Goal: Task Accomplishment & Management: Use online tool/utility

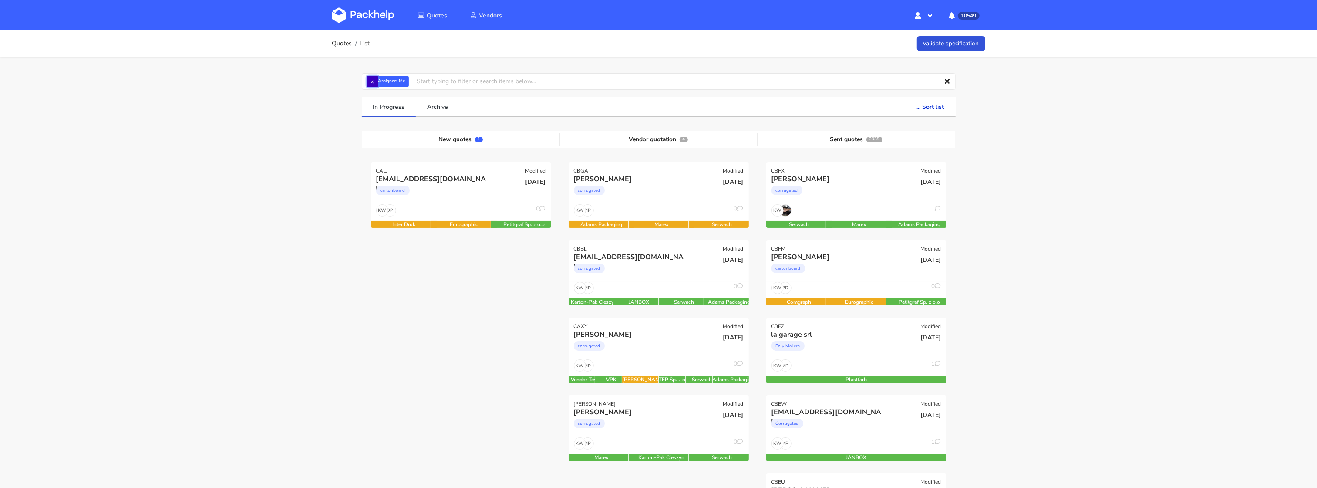
click at [374, 86] on button "×" at bounding box center [372, 81] width 11 height 11
click at [376, 82] on input "text" at bounding box center [659, 81] width 594 height 17
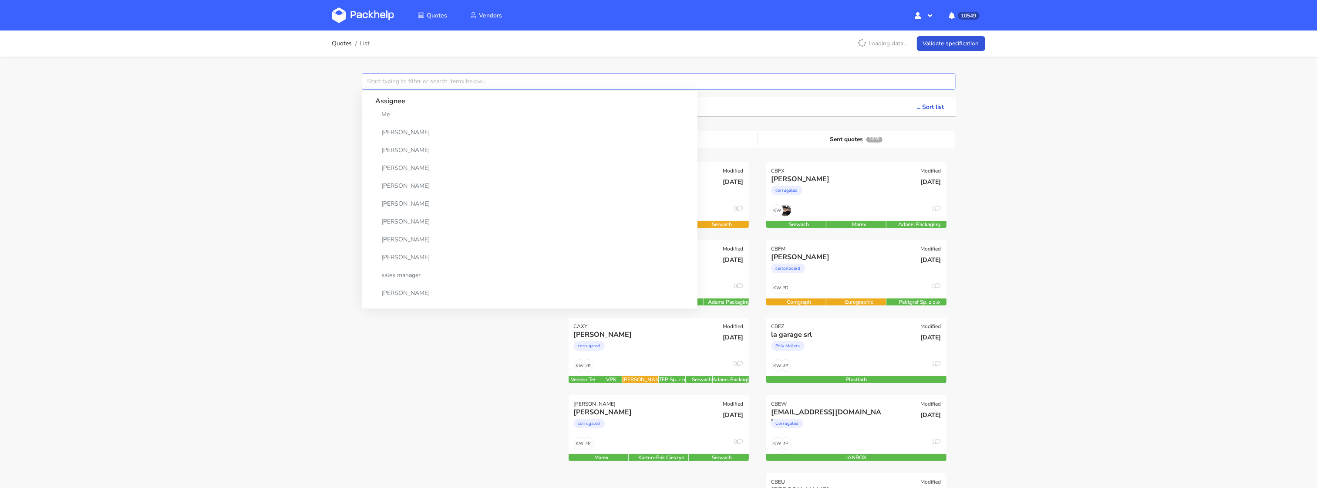
paste input "CBFK"
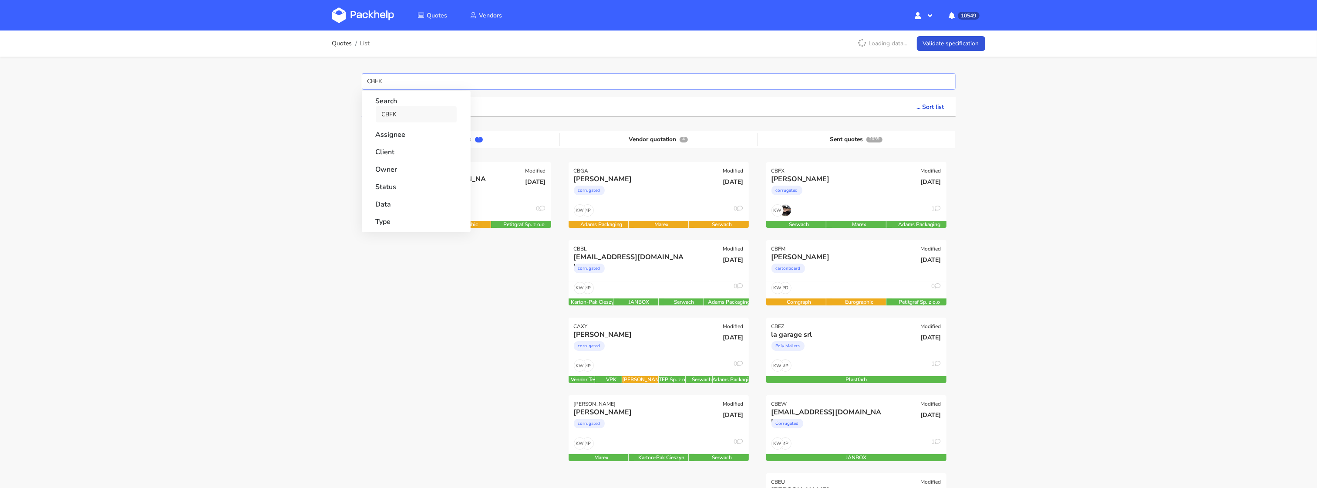
type input "CBFK"
click at [384, 113] on link "CBFK" at bounding box center [416, 114] width 81 height 16
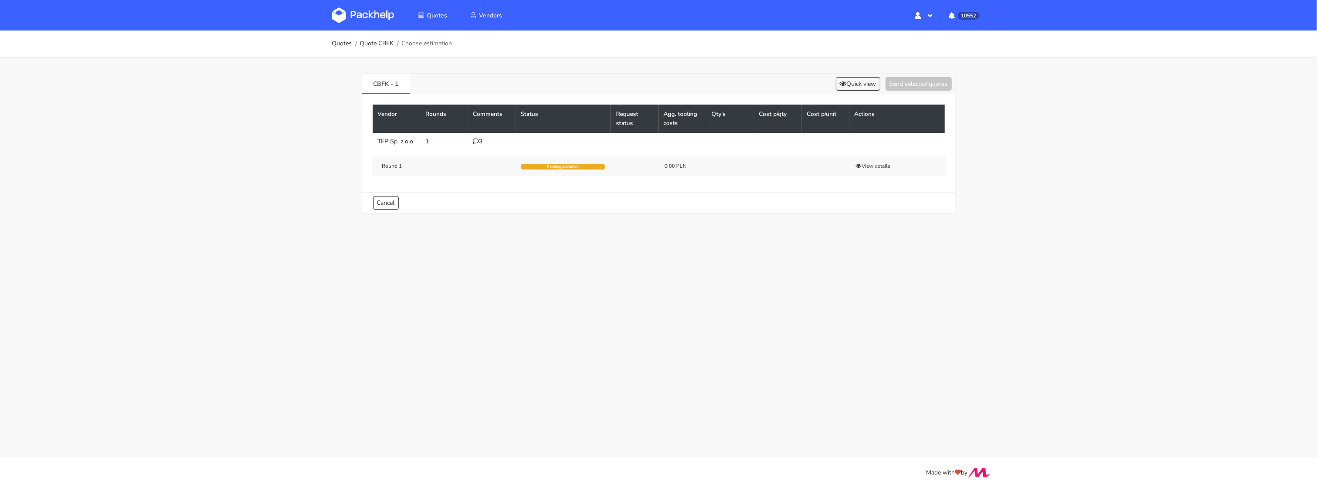
click at [475, 139] on icon at bounding box center [476, 141] width 6 height 6
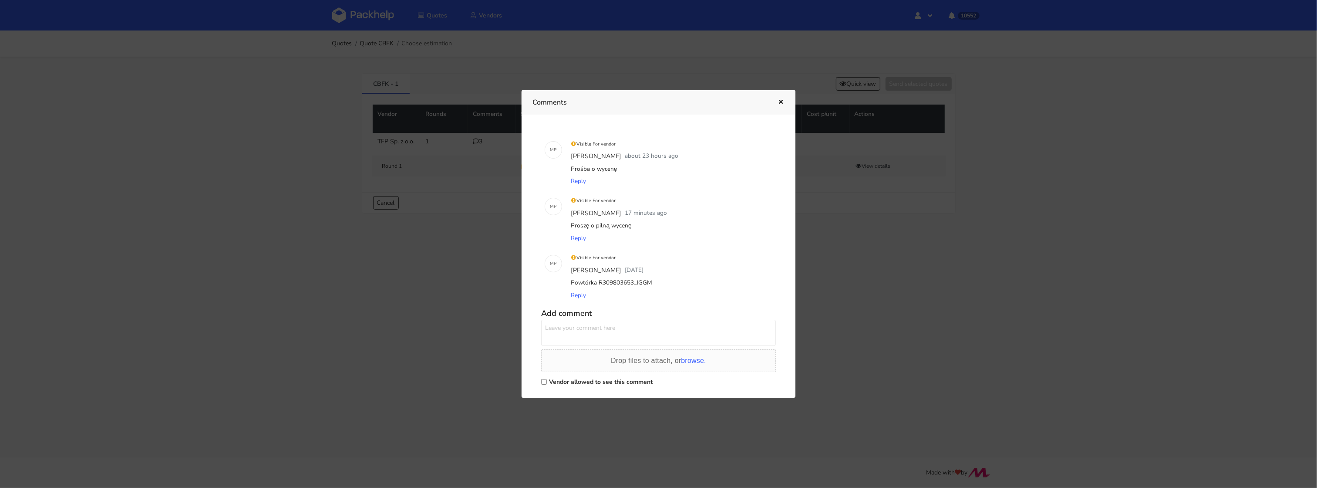
click at [422, 302] on div at bounding box center [658, 244] width 1317 height 488
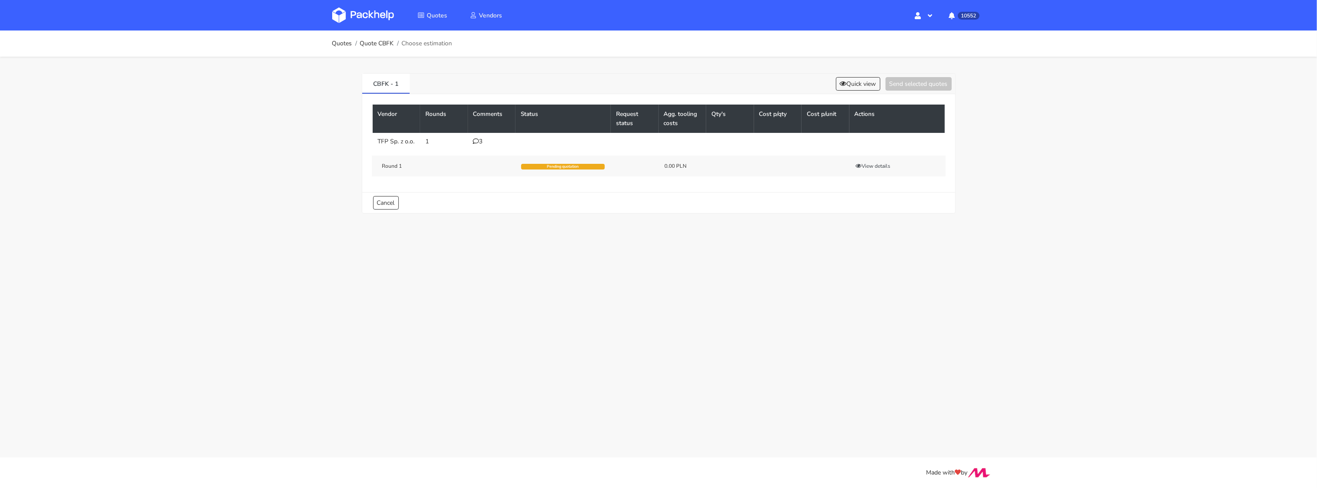
click at [377, 25] on link at bounding box center [369, 15] width 75 height 25
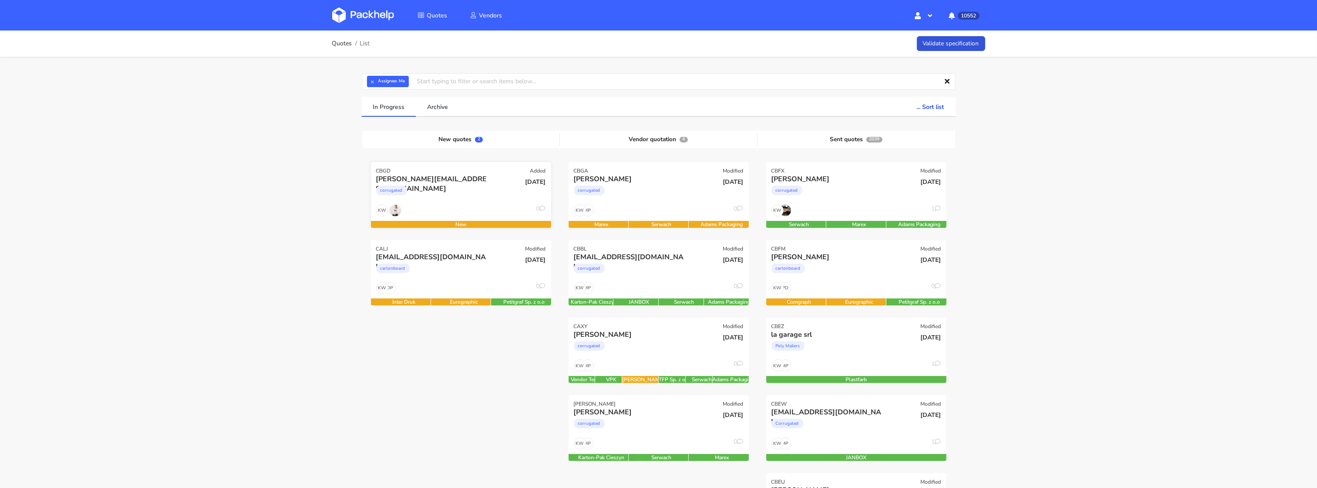
click at [425, 203] on div "james@naturaltreats.eu corrugated" at bounding box center [430, 189] width 121 height 30
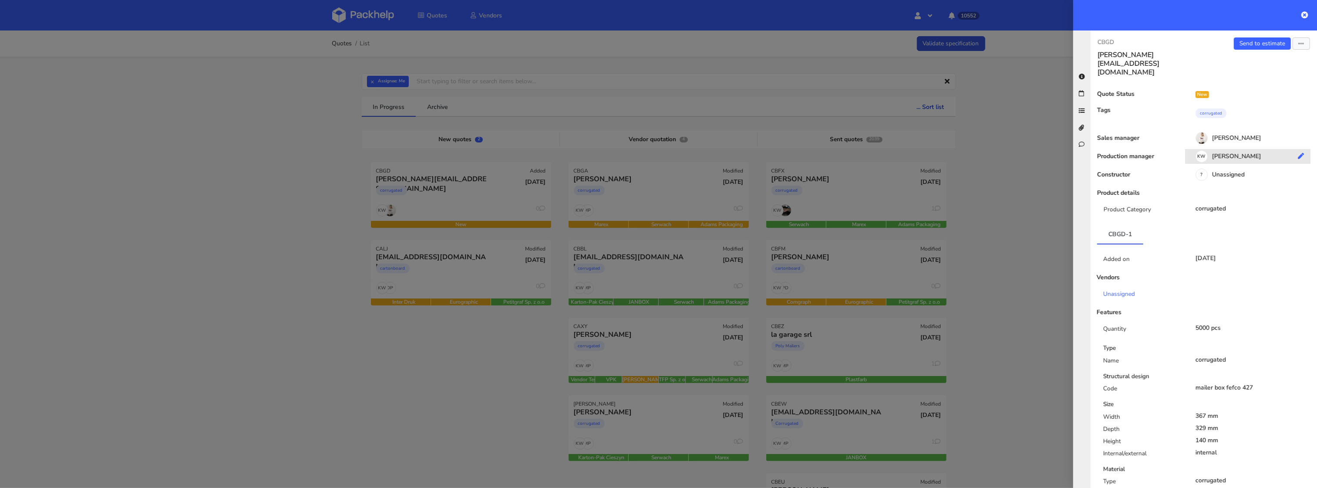
click at [1242, 153] on div "KW Klaudia Wiśniewska" at bounding box center [1251, 158] width 132 height 10
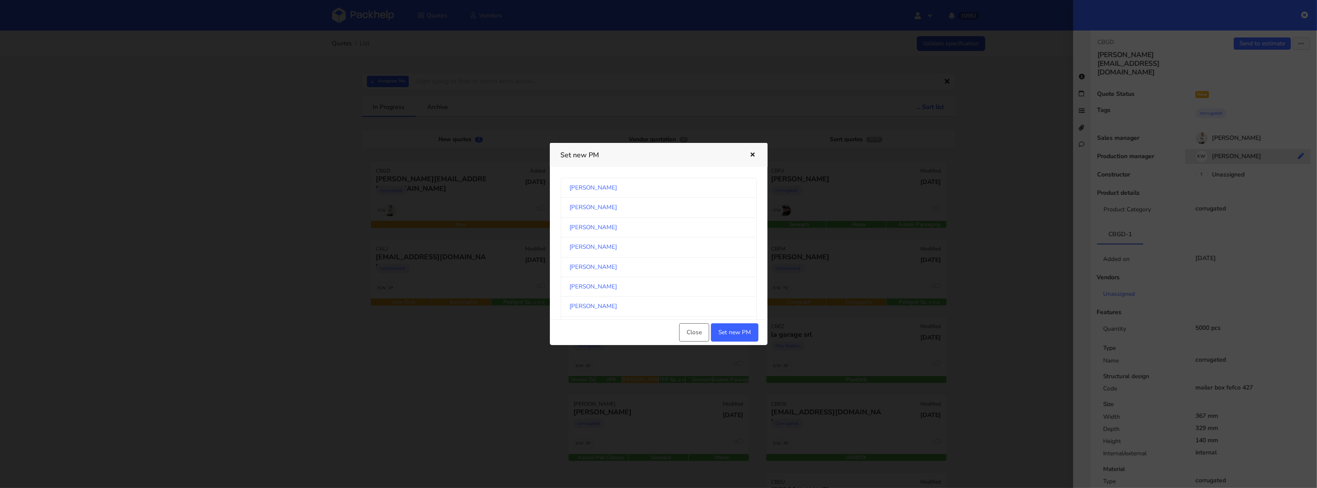
scroll to position [462, 0]
click at [654, 243] on link "[PERSON_NAME]" at bounding box center [659, 240] width 196 height 20
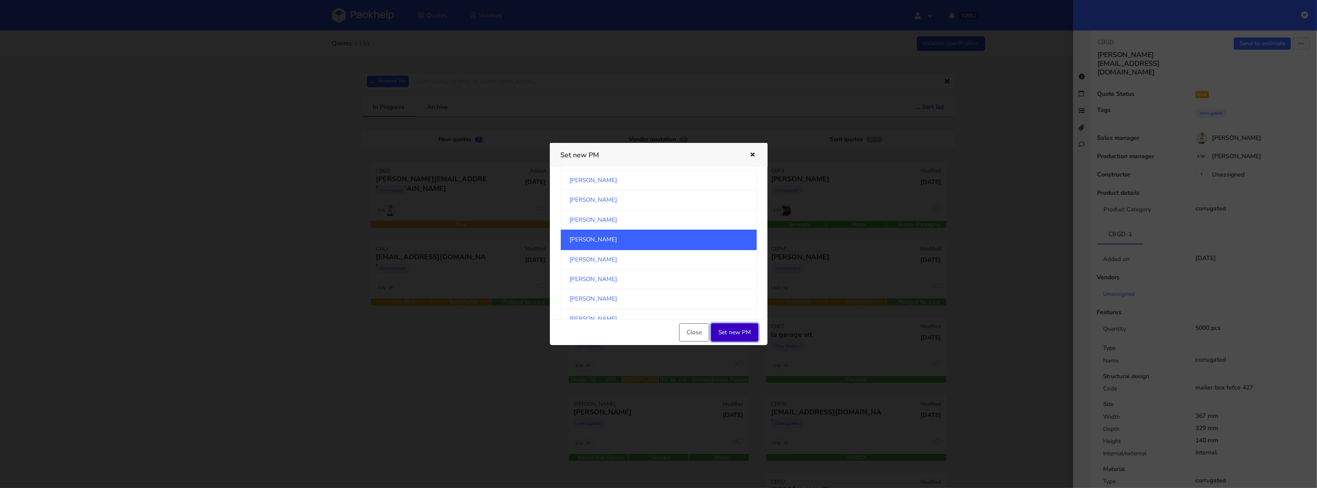
click at [726, 334] on button "Set new PM" at bounding box center [734, 332] width 47 height 18
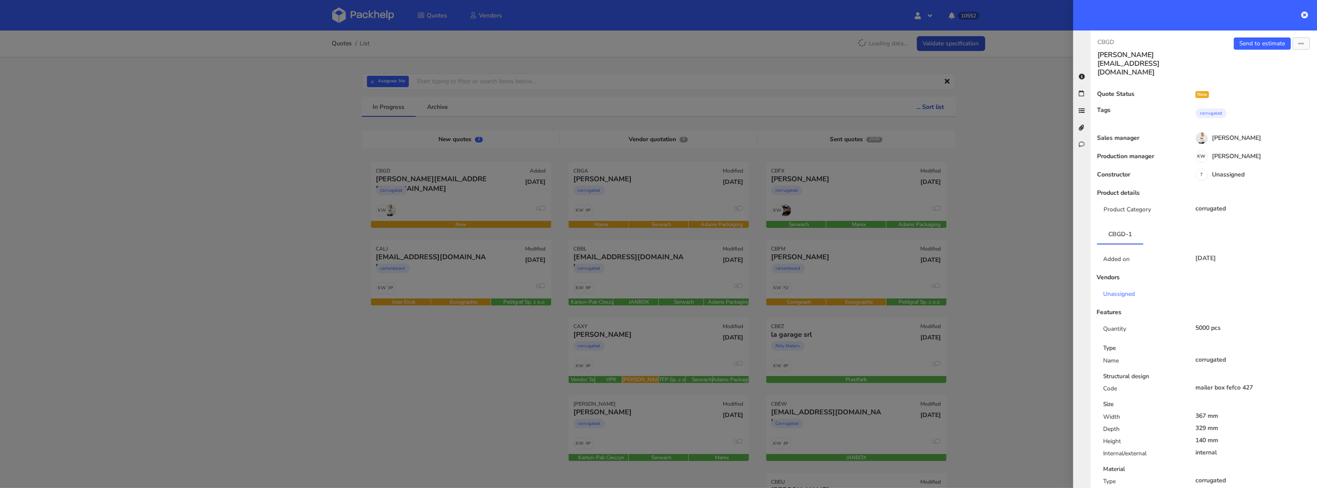
click at [459, 391] on div at bounding box center [658, 244] width 1317 height 488
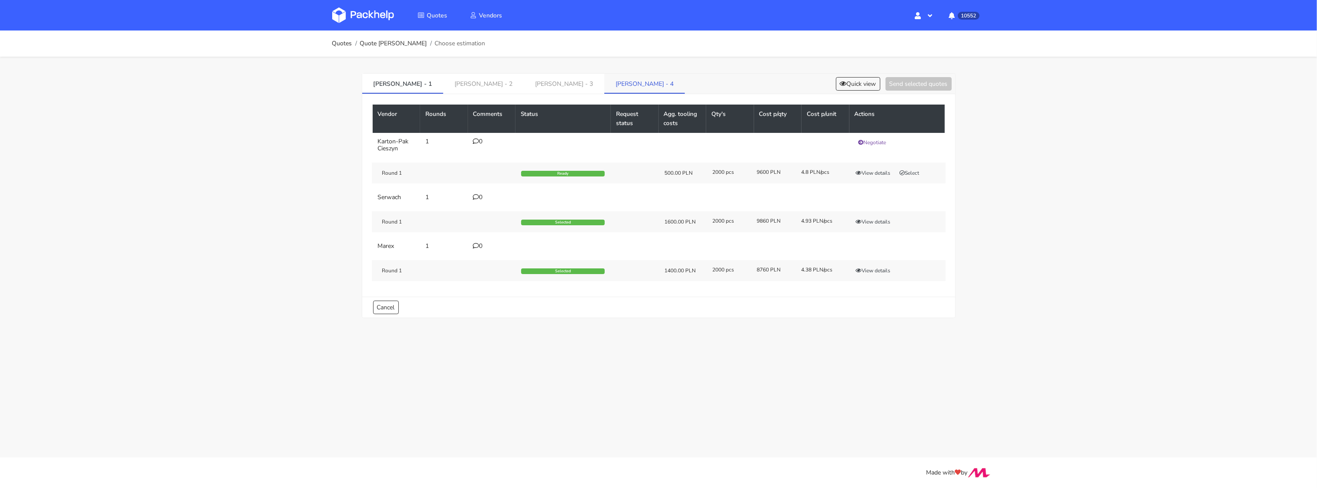
click at [604, 88] on link "[PERSON_NAME] - 4" at bounding box center [644, 83] width 81 height 19
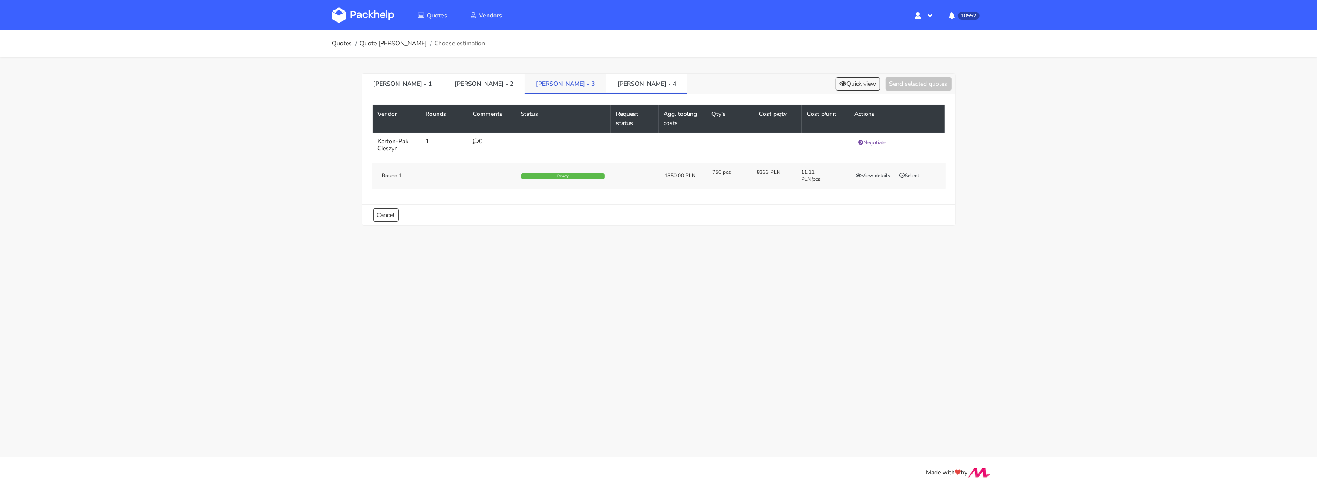
click at [525, 87] on link "[PERSON_NAME] - 3" at bounding box center [565, 83] width 81 height 19
click at [606, 89] on link "[PERSON_NAME] - 4" at bounding box center [646, 83] width 81 height 19
click at [525, 87] on link "[PERSON_NAME] - 3" at bounding box center [565, 83] width 81 height 19
click at [606, 88] on link "[PERSON_NAME] - 4" at bounding box center [646, 83] width 81 height 19
click at [525, 89] on link "[PERSON_NAME] - 3" at bounding box center [565, 83] width 81 height 19
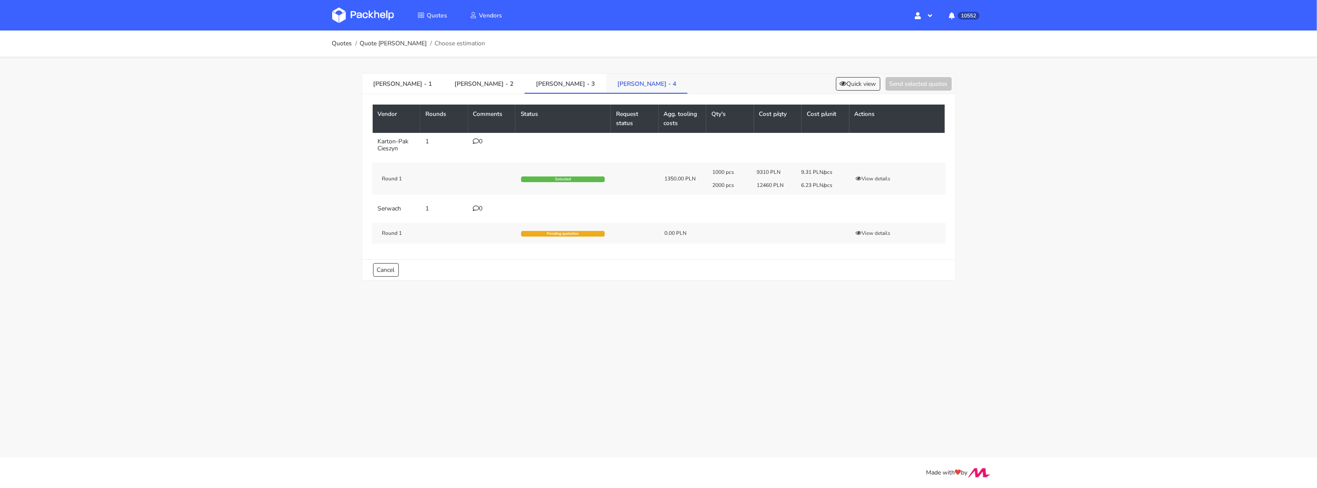
click at [606, 89] on link "[PERSON_NAME] - 4" at bounding box center [646, 83] width 81 height 19
click at [525, 91] on link "[PERSON_NAME] - 3" at bounding box center [565, 83] width 81 height 19
click at [606, 87] on link "[PERSON_NAME] - 4" at bounding box center [646, 83] width 81 height 19
click at [856, 173] on icon "button" at bounding box center [859, 175] width 6 height 5
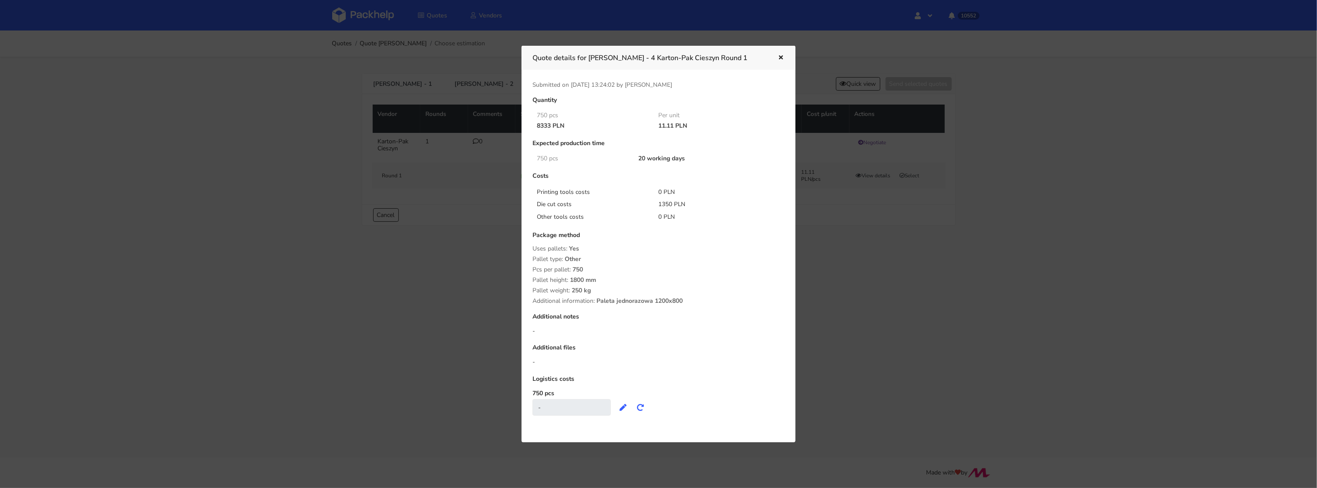
click at [859, 263] on div at bounding box center [658, 244] width 1317 height 488
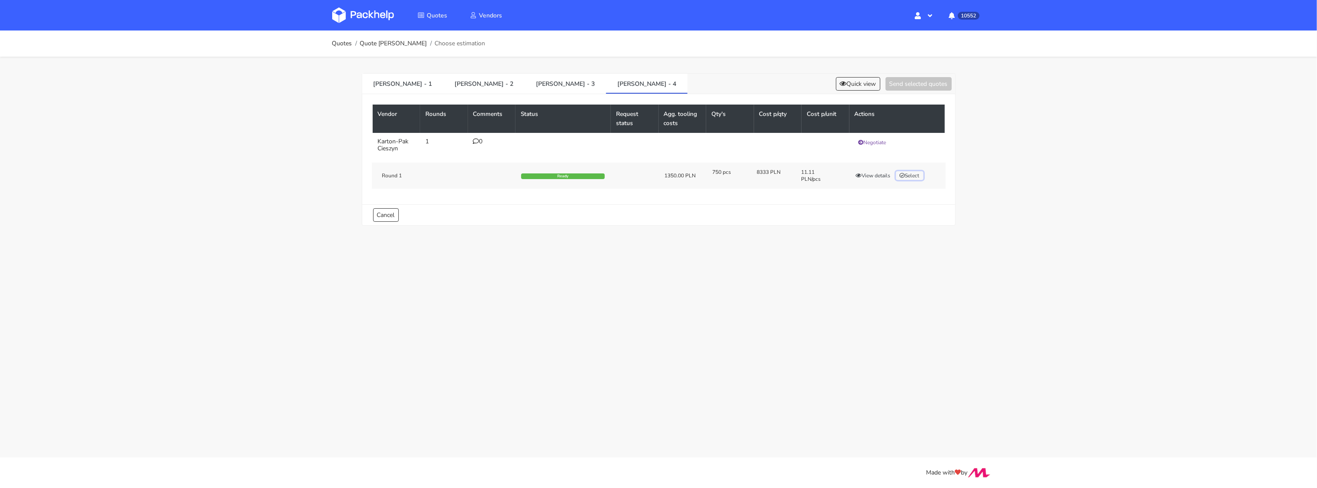
click at [910, 178] on button "Select" at bounding box center [909, 175] width 27 height 9
click at [911, 84] on button "Send selected quotes ( 1 )" at bounding box center [912, 83] width 78 height 13
